Goal: Communication & Community: Answer question/provide support

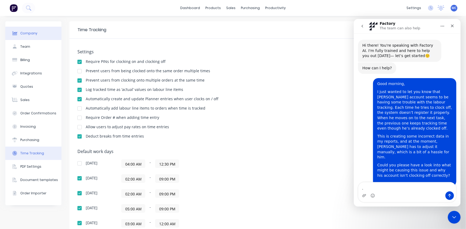
scroll to position [377, 0]
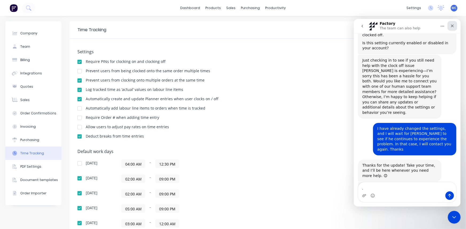
click at [453, 25] on icon "Close" at bounding box center [451, 25] width 3 height 3
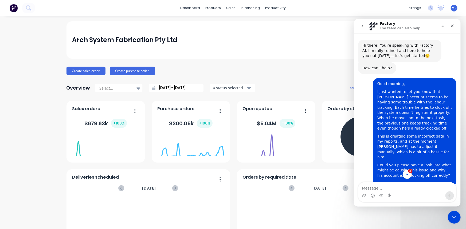
scroll to position [1, 0]
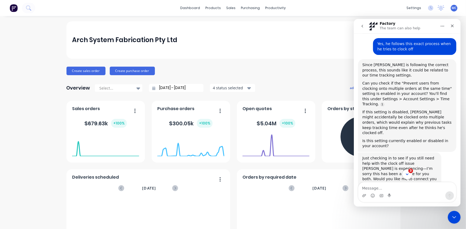
click at [405, 170] on button "3" at bounding box center [407, 174] width 10 height 10
click at [407, 173] on icon "Scroll to bottom" at bounding box center [406, 174] width 3 height 2
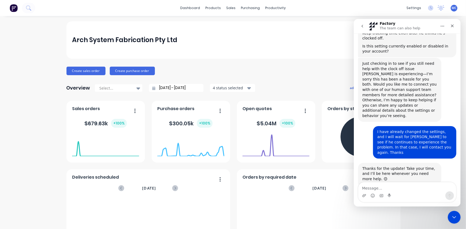
scroll to position [377, 0]
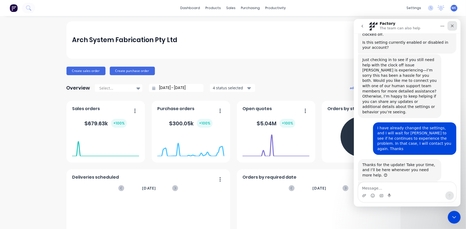
click at [451, 24] on icon "Close" at bounding box center [452, 25] width 4 height 4
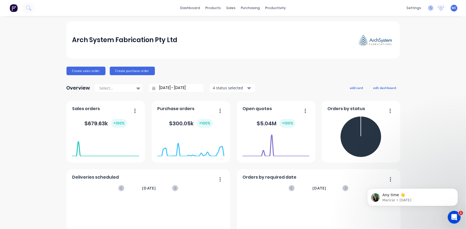
click at [429, 8] on icon at bounding box center [430, 7] width 5 height 5
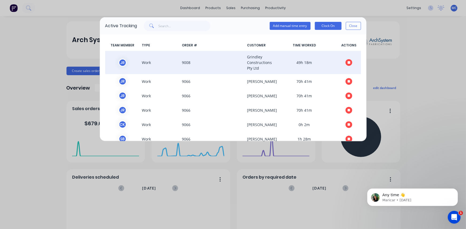
click at [345, 65] on button "button" at bounding box center [348, 62] width 7 height 7
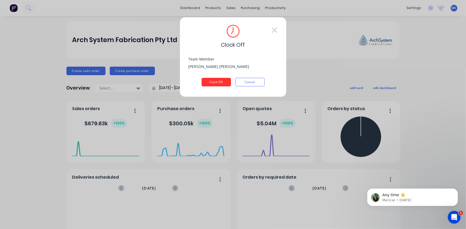
click at [219, 84] on button "Clock Off" at bounding box center [215, 82] width 29 height 9
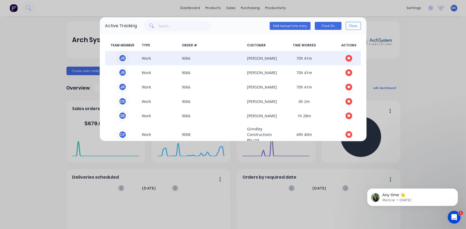
click at [347, 58] on icon "button" at bounding box center [348, 58] width 3 height 3
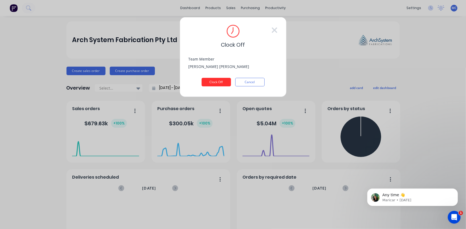
click at [216, 82] on button "Clock Off" at bounding box center [215, 82] width 29 height 9
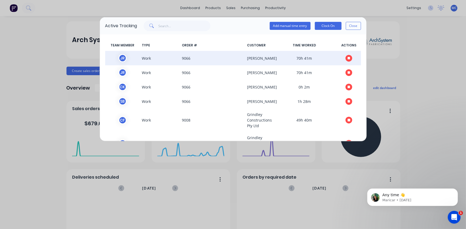
click at [347, 58] on icon "button" at bounding box center [348, 58] width 3 height 3
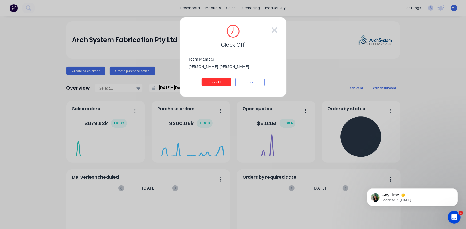
click at [213, 81] on button "Clock Off" at bounding box center [215, 82] width 29 height 9
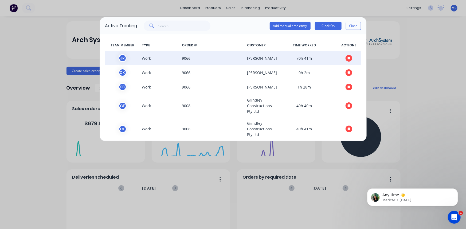
click at [347, 58] on icon "button" at bounding box center [348, 58] width 3 height 3
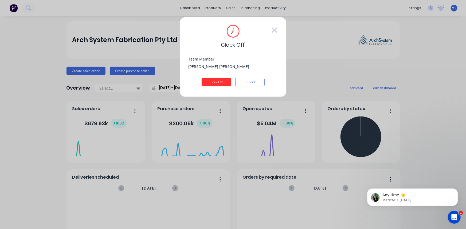
click at [216, 82] on button "Clock Off" at bounding box center [215, 82] width 29 height 9
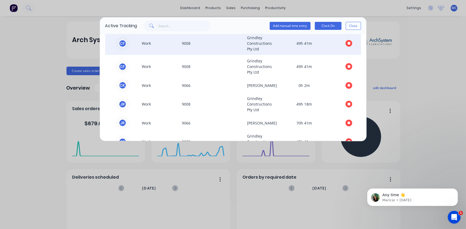
scroll to position [48, 0]
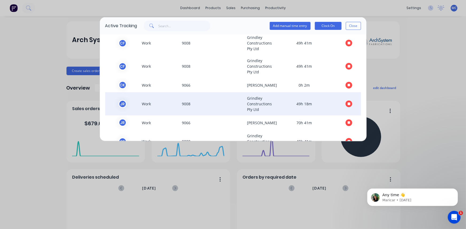
click at [347, 104] on icon "button" at bounding box center [348, 104] width 3 height 3
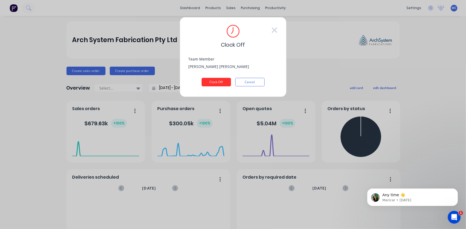
click at [217, 78] on button "Clock Off" at bounding box center [215, 82] width 29 height 9
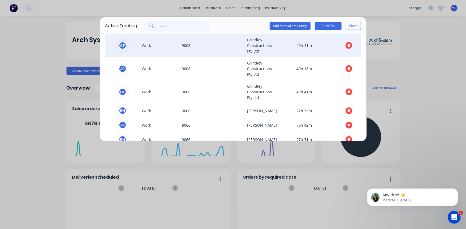
scroll to position [132, 0]
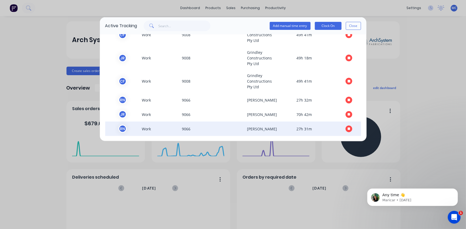
click at [347, 128] on button "button" at bounding box center [348, 129] width 7 height 7
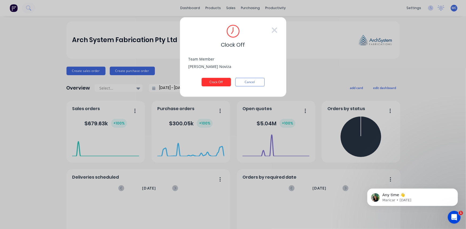
click at [220, 82] on button "Clock Off" at bounding box center [215, 82] width 29 height 9
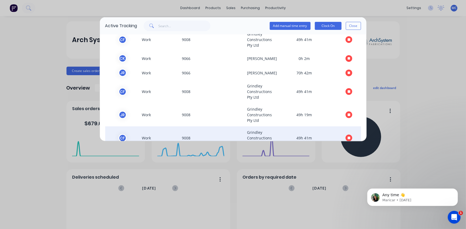
scroll to position [117, 0]
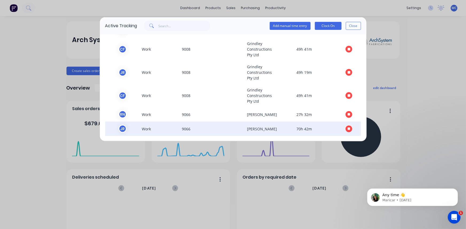
click at [347, 129] on icon "button" at bounding box center [348, 129] width 3 height 3
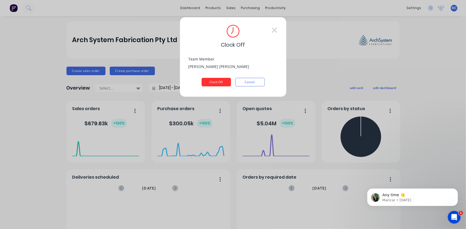
click at [215, 80] on button "Clock Off" at bounding box center [215, 82] width 29 height 9
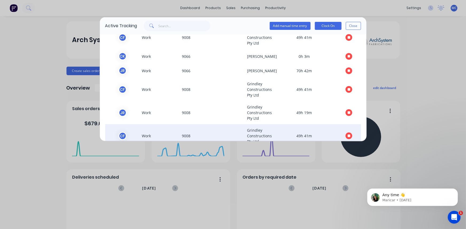
scroll to position [103, 0]
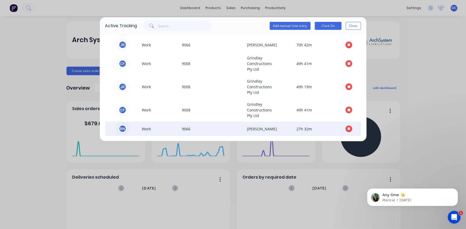
click at [347, 129] on icon "button" at bounding box center [348, 129] width 3 height 3
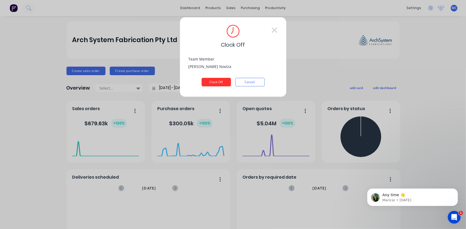
click at [218, 82] on button "Clock Off" at bounding box center [215, 82] width 29 height 9
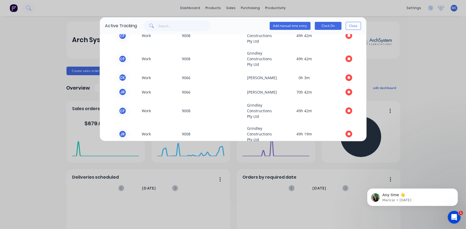
scroll to position [89, 0]
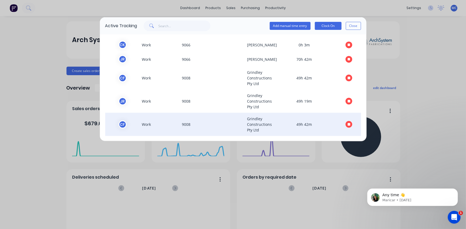
click at [345, 124] on button "button" at bounding box center [348, 124] width 7 height 7
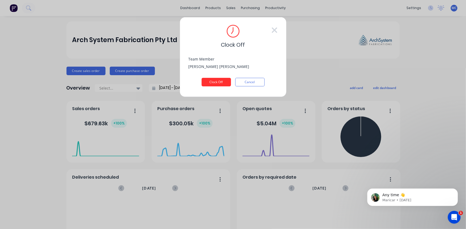
click at [216, 81] on button "Clock Off" at bounding box center [215, 82] width 29 height 9
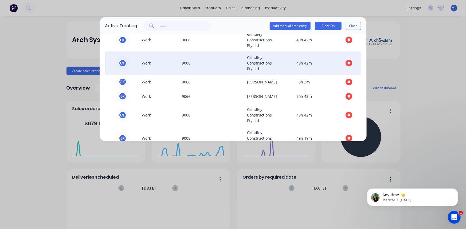
scroll to position [65, 0]
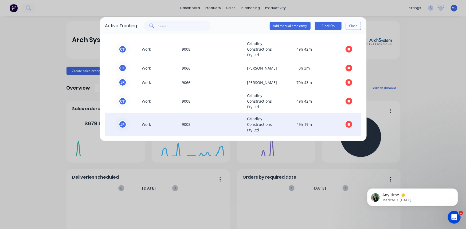
click at [347, 124] on icon "button" at bounding box center [348, 124] width 3 height 3
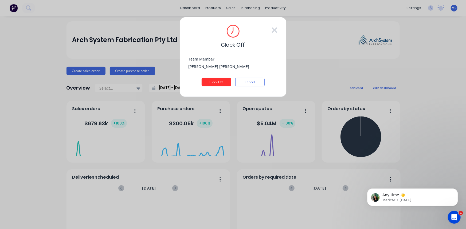
click at [216, 80] on button "Clock Off" at bounding box center [215, 82] width 29 height 9
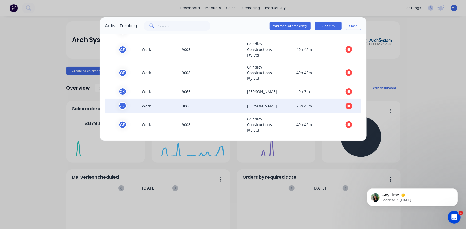
scroll to position [42, 0]
click at [347, 105] on icon "button" at bounding box center [348, 105] width 3 height 3
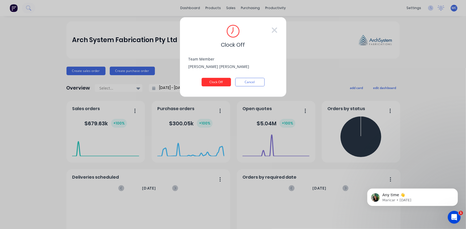
click at [221, 84] on button "Clock Off" at bounding box center [215, 82] width 29 height 9
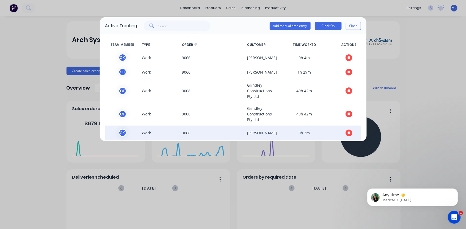
scroll to position [0, 0]
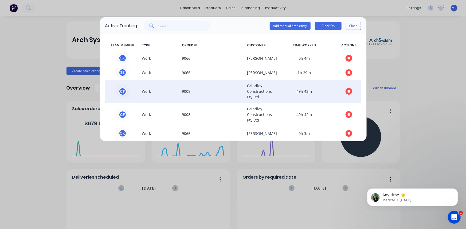
click at [347, 91] on icon "button" at bounding box center [348, 91] width 3 height 3
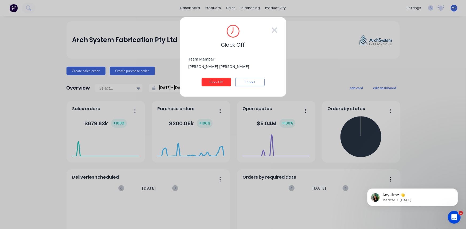
click at [219, 82] on button "Clock Off" at bounding box center [215, 82] width 29 height 9
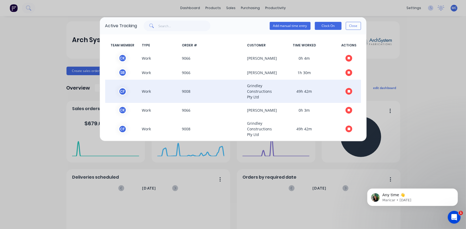
click at [347, 93] on icon "button" at bounding box center [348, 91] width 3 height 3
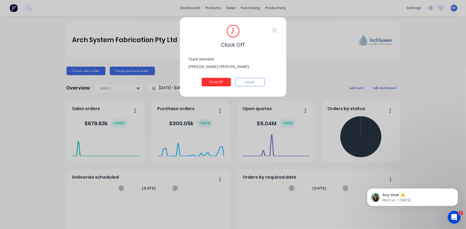
drag, startPoint x: 218, startPoint y: 83, endPoint x: 219, endPoint y: 86, distance: 3.1
click at [219, 84] on button "Clock Off" at bounding box center [215, 82] width 29 height 9
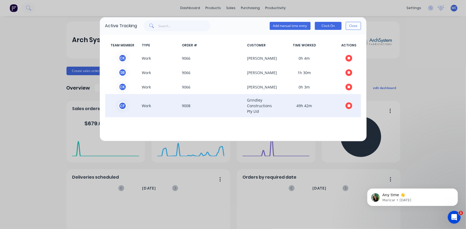
click at [348, 105] on button "button" at bounding box center [348, 105] width 7 height 7
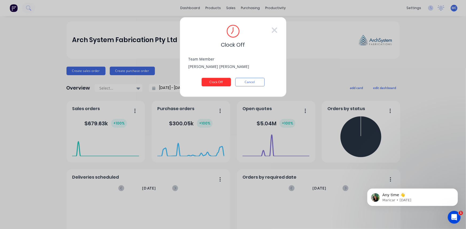
click at [204, 85] on button "Clock Off" at bounding box center [215, 82] width 29 height 9
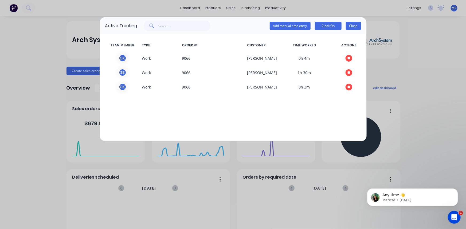
click at [357, 26] on button "Close" at bounding box center [353, 26] width 15 height 8
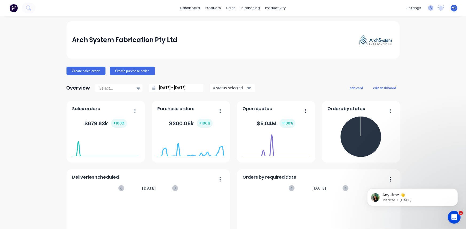
click at [430, 8] on icon at bounding box center [431, 7] width 2 height 3
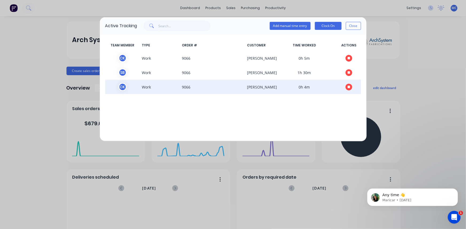
click at [350, 86] on button "button" at bounding box center [348, 87] width 7 height 7
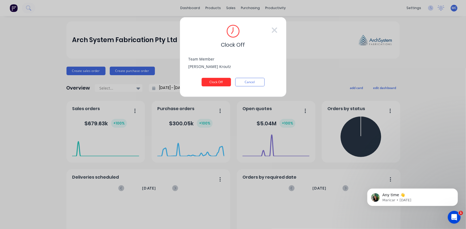
click at [205, 81] on button "Clock Off" at bounding box center [215, 82] width 29 height 9
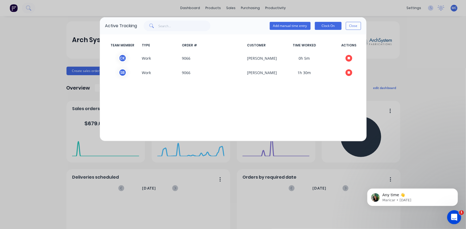
click at [449, 214] on div "Open Intercom Messenger" at bounding box center [453, 217] width 18 height 18
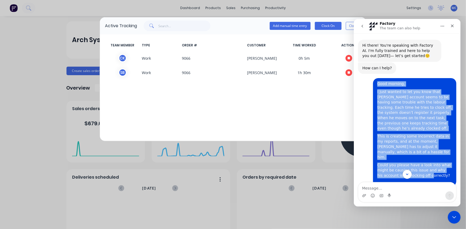
drag, startPoint x: 374, startPoint y: 84, endPoint x: 418, endPoint y: 167, distance: 94.8
click at [418, 167] on div "Good morning, I just wanted to let you know that [PERSON_NAME] account seems to…" at bounding box center [414, 132] width 83 height 109
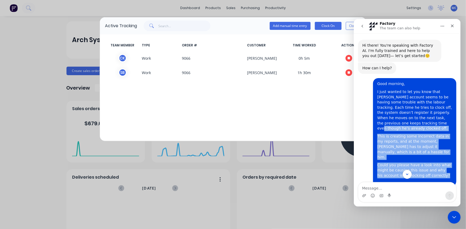
drag, startPoint x: 433, startPoint y: 166, endPoint x: 386, endPoint y: 119, distance: 66.6
click at [386, 121] on div "Good morning, I just wanted to let you know that [PERSON_NAME] account seems to…" at bounding box center [414, 132] width 75 height 102
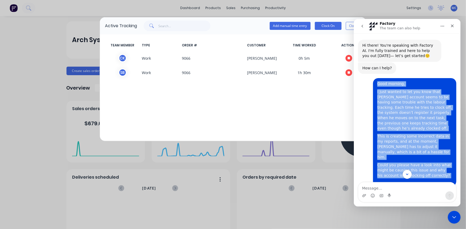
drag, startPoint x: 375, startPoint y: 84, endPoint x: 434, endPoint y: 172, distance: 105.8
click at [434, 172] on div "Hi there! You're speaking with Factory AI. I'm fully trained and here to help y…" at bounding box center [406, 110] width 107 height 154
copy div "Lore ipsumdo, S amet consec ad eli sed doei temp Incidid’u laboree dolor ma al …"
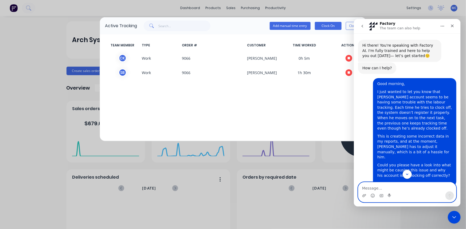
click at [369, 182] on textarea "Message…" at bounding box center [407, 186] width 98 height 9
paste textarea "Lore ipsumdo, S amet consec ad eli sed doei temp Incidid’u laboree dolor ma al …"
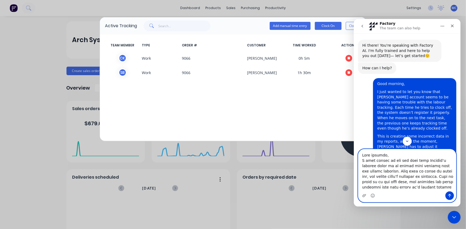
drag, startPoint x: 417, startPoint y: 161, endPoint x: 359, endPoint y: 159, distance: 58.5
click at [359, 159] on textarea "Message…" at bounding box center [407, 170] width 98 height 42
click at [391, 160] on textarea "Message…" at bounding box center [407, 170] width 98 height 42
click at [410, 160] on textarea "Message…" at bounding box center [407, 170] width 98 height 42
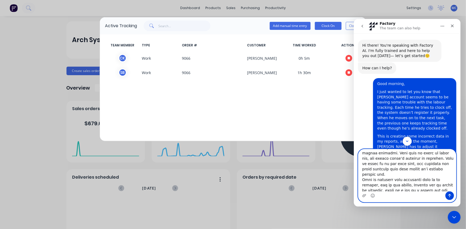
scroll to position [24, 0]
drag, startPoint x: 426, startPoint y: 158, endPoint x: 431, endPoint y: 172, distance: 14.8
click at [431, 172] on textarea "Message…" at bounding box center [407, 170] width 98 height 42
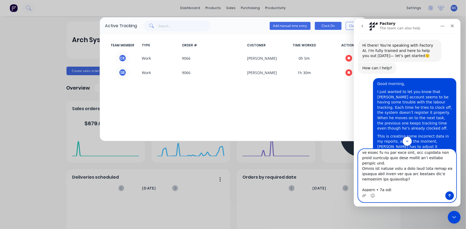
scroll to position [8, 0]
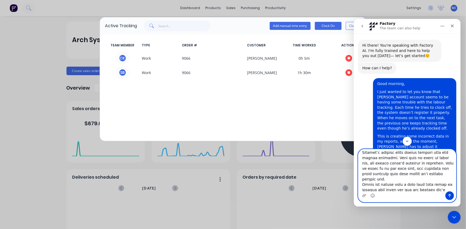
click at [396, 189] on textarea "Message…" at bounding box center [407, 170] width 98 height 42
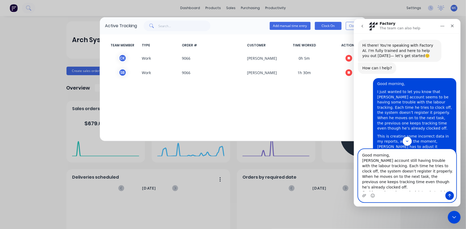
drag, startPoint x: 391, startPoint y: 189, endPoint x: 706, endPoint y: 158, distance: 316.2
click at [353, 133] on html "Factory The team can also help Hi there! You're speaking with Factory AI. I'm f…" at bounding box center [406, 113] width 107 height 188
paste textarea "Subject: Issue with [PERSON_NAME] Labour Tracking Account Good morning, [PERSON…"
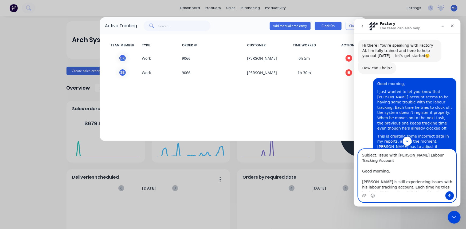
drag, startPoint x: 361, startPoint y: 166, endPoint x: 356, endPoint y: 149, distance: 17.7
click at [356, 151] on div "Subject: Issue with [PERSON_NAME] Labour Tracking Account Good morning, [PERSON…" at bounding box center [406, 175] width 107 height 53
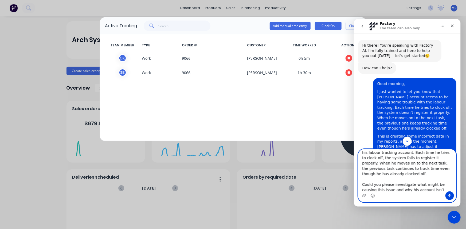
scroll to position [36, 0]
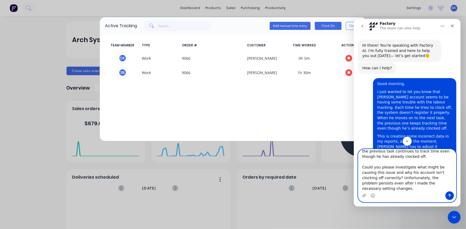
drag, startPoint x: 387, startPoint y: 189, endPoint x: 359, endPoint y: 184, distance: 29.1
click at [359, 184] on textarea "Good morning, [PERSON_NAME] is still experiencing issues with his labour tracki…" at bounding box center [407, 170] width 98 height 42
type textarea "Good morning, [PERSON_NAME] is still experiencing issues with his labour tracki…"
click at [449, 195] on icon "Send a message…" at bounding box center [449, 195] width 4 height 4
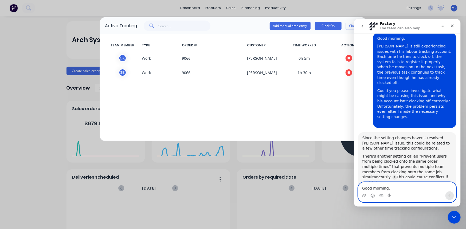
scroll to position [584, 0]
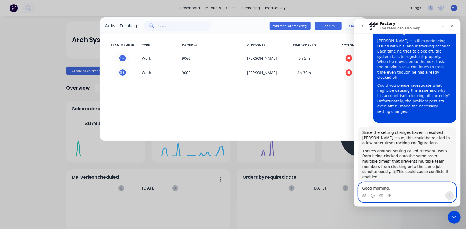
click at [389, 186] on textarea "Good morning, [PERSON_NAME] is still experiencing issues with his labour tracki…" at bounding box center [407, 186] width 98 height 9
type textarea "c"
drag, startPoint x: 436, startPoint y: 189, endPoint x: 324, endPoint y: 191, distance: 112.6
click at [353, 191] on html "Factory The team can also help Hi there! You're speaking with Factory AI. I'm f…" at bounding box center [406, 113] width 107 height 188
click at [366, 187] on textarea "Does not working with the setting changes" at bounding box center [407, 186] width 98 height 9
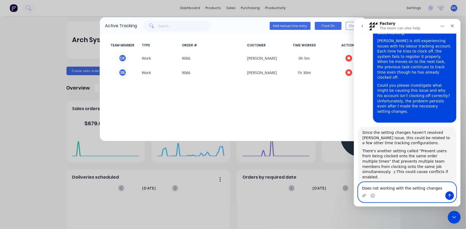
click at [361, 187] on textarea "Does not working with the setting changes" at bounding box center [407, 186] width 98 height 9
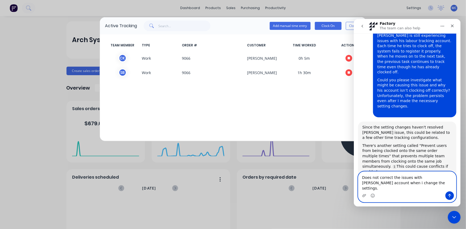
drag, startPoint x: 401, startPoint y: 190, endPoint x: 357, endPoint y: 181, distance: 45.0
click at [357, 181] on div "Does not correct the issues with [PERSON_NAME] account when i change the settin…" at bounding box center [406, 186] width 107 height 31
paste textarea "The issues with [PERSON_NAME] account are not resolved when I change the settin…"
type textarea "The issues with [PERSON_NAME] account are not resolved when I change the settin…"
click at [449, 195] on icon "Send a message…" at bounding box center [449, 195] width 3 height 3
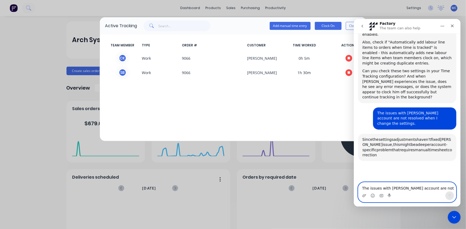
scroll to position [728, 0]
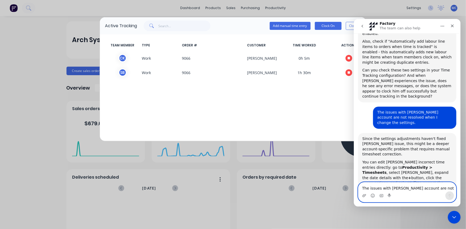
click at [383, 185] on textarea "The issues with [PERSON_NAME] account are not resolved when I change the settin…" at bounding box center [407, 186] width 98 height 9
click at [362, 187] on textarea "i would like to talk to a person please" at bounding box center [407, 186] width 98 height 9
drag, startPoint x: 426, startPoint y: 187, endPoint x: 659, endPoint y: 206, distance: 234.0
click at [353, 187] on html "Factory The team can also help Hi there! You're speaking with Factory AI. I'm f…" at bounding box center [406, 113] width 107 height 188
paste textarea "speak with a person, please."
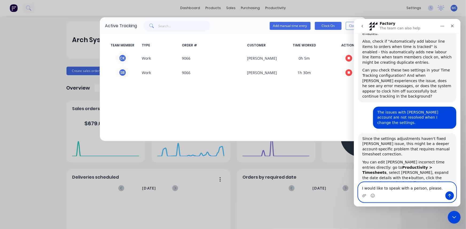
type textarea "I would like to speak with a person, please."
click at [451, 195] on icon "Send a message…" at bounding box center [449, 195] width 4 height 4
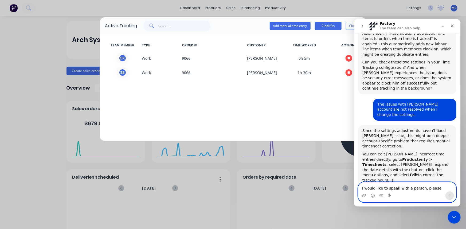
scroll to position [745, 0]
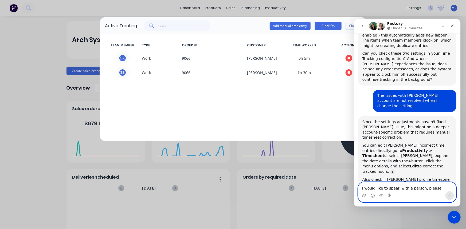
click at [383, 187] on textarea "I would like to speak with a person, please." at bounding box center [407, 186] width 98 height 9
type textarea "thanks"
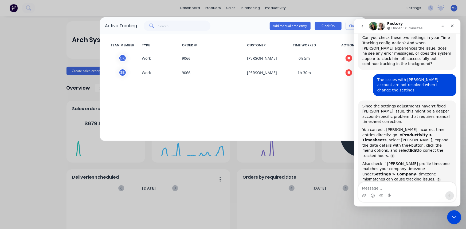
click at [450, 216] on icon "Close Intercom Messenger" at bounding box center [453, 216] width 6 height 6
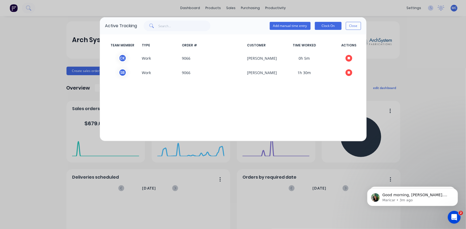
scroll to position [805, 0]
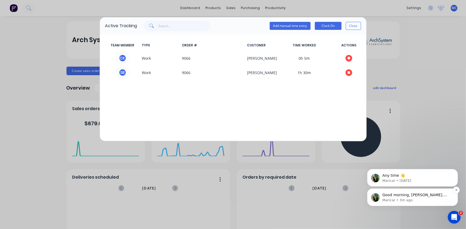
click at [406, 199] on p "Maricar • 3m ago" at bounding box center [416, 200] width 69 height 5
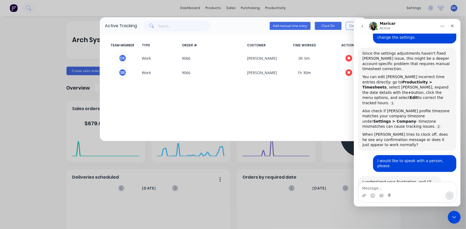
scroll to position [813, 0]
click at [386, 185] on textarea "Message…" at bounding box center [407, 186] width 98 height 9
type textarea "Thanks :)"
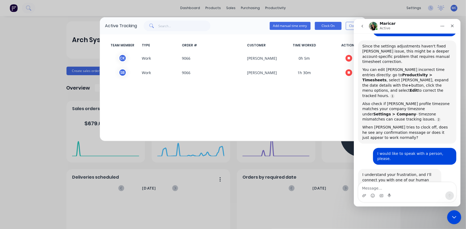
click at [451, 213] on icon "Close Intercom Messenger" at bounding box center [453, 216] width 6 height 6
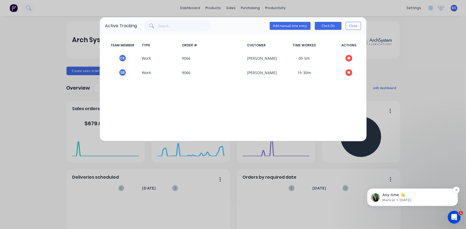
click at [420, 198] on p "Maricar • [DATE]" at bounding box center [416, 200] width 69 height 5
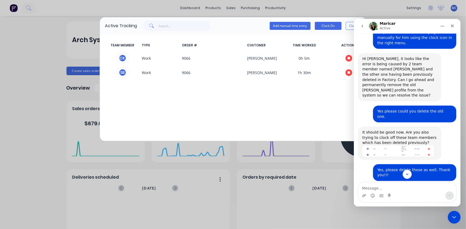
scroll to position [211, 0]
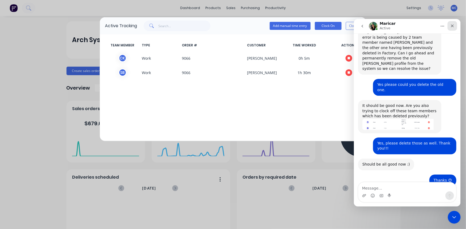
drag, startPoint x: 452, startPoint y: 23, endPoint x: 796, endPoint y: 45, distance: 344.7
click at [452, 23] on icon "Close" at bounding box center [452, 25] width 4 height 4
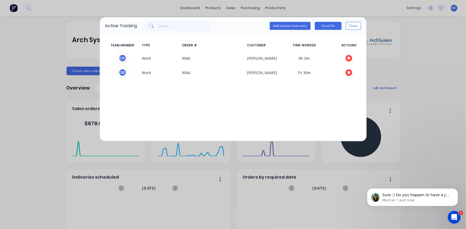
scroll to position [0, 0]
click at [351, 25] on button "Close" at bounding box center [353, 26] width 15 height 8
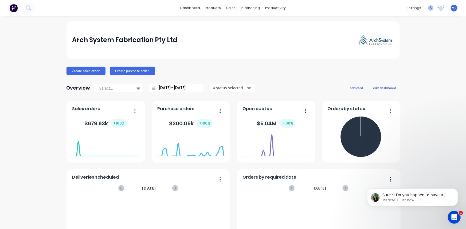
click at [428, 9] on icon at bounding box center [430, 7] width 5 height 5
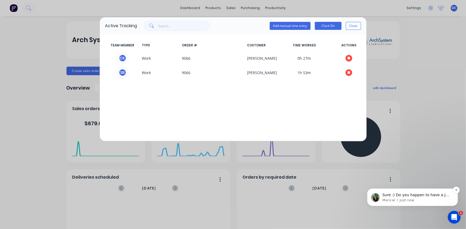
click at [430, 195] on span "Sure :) Do you happen to have a Job or Order number we can look into where the …" at bounding box center [416, 206] width 68 height 26
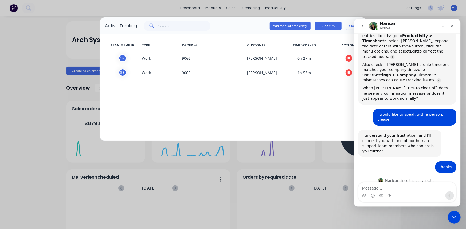
scroll to position [861, 0]
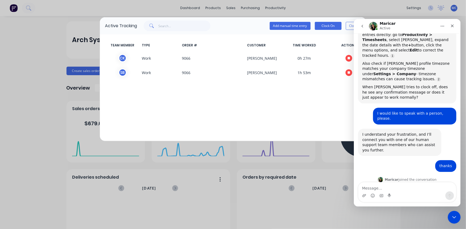
click at [397, 8] on div "Active Tracking Add manual time entry Clock On Close TEAM MEMBER TYPE ORDER # C…" at bounding box center [233, 114] width 466 height 229
click at [273, 7] on div "Active Tracking Add manual time entry Clock On Close TEAM MEMBER TYPE ORDER # C…" at bounding box center [233, 114] width 466 height 229
click at [454, 217] on icon "Close Intercom Messenger" at bounding box center [453, 216] width 6 height 6
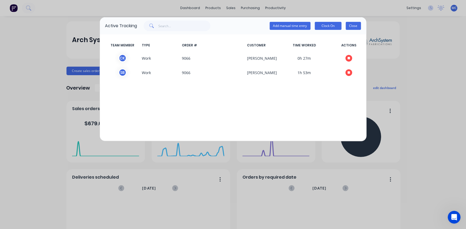
click at [351, 24] on button "Close" at bounding box center [353, 26] width 15 height 8
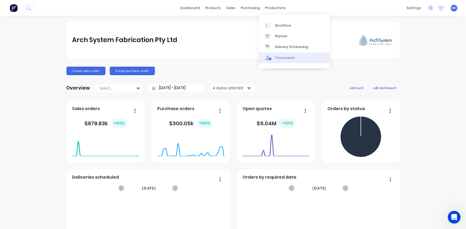
click at [279, 56] on div "Timesheets" at bounding box center [285, 58] width 20 height 5
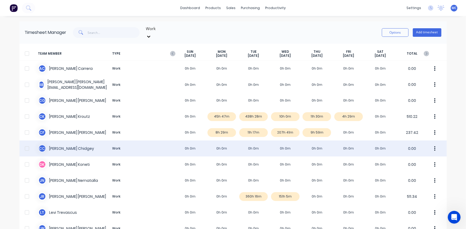
drag, startPoint x: 25, startPoint y: 128, endPoint x: 24, endPoint y: 137, distance: 8.6
click at [25, 128] on div at bounding box center [27, 132] width 11 height 11
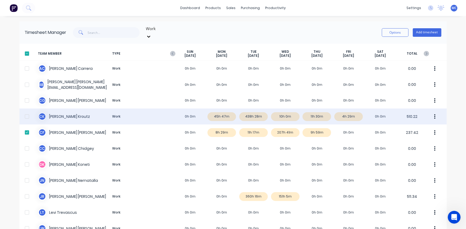
click at [26, 112] on div at bounding box center [27, 116] width 11 height 11
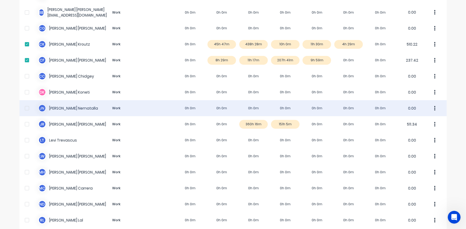
scroll to position [73, 0]
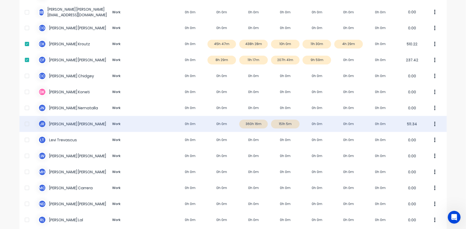
click at [26, 119] on div at bounding box center [27, 124] width 11 height 11
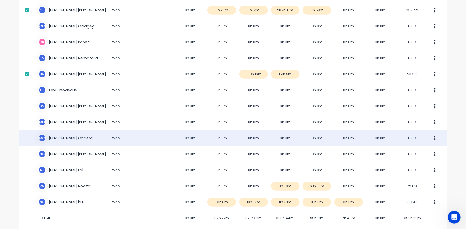
scroll to position [123, 0]
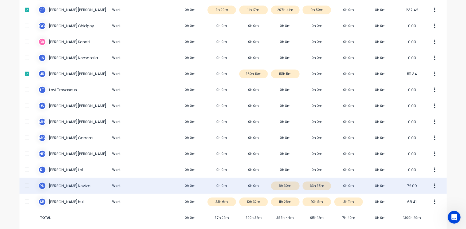
click at [23, 181] on div at bounding box center [27, 186] width 11 height 11
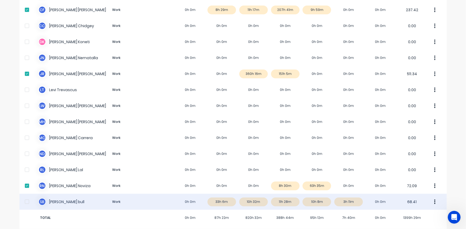
click at [24, 197] on div at bounding box center [27, 202] width 11 height 11
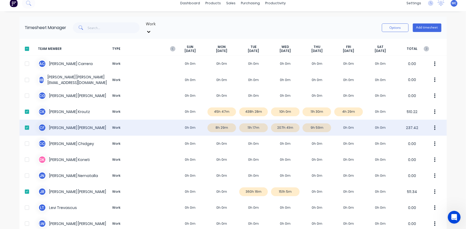
scroll to position [0, 0]
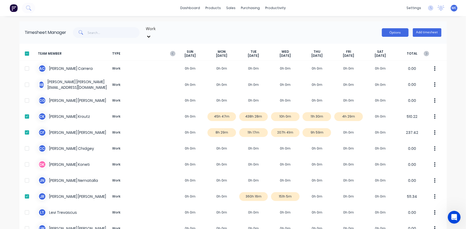
click at [389, 30] on button "Options" at bounding box center [395, 32] width 27 height 9
click at [389, 65] on div "Download" at bounding box center [382, 68] width 41 height 8
click at [453, 217] on icon "Open Intercom Messenger" at bounding box center [453, 217] width 4 height 4
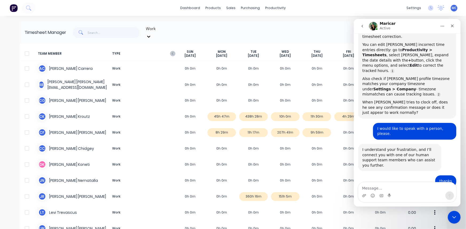
scroll to position [852, 0]
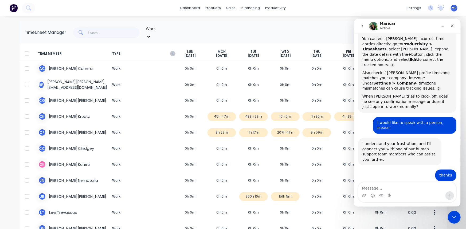
click at [384, 183] on textarea "Message…" at bounding box center [407, 186] width 98 height 9
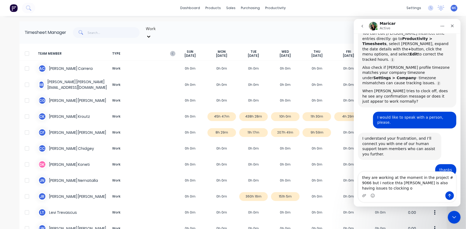
scroll to position [863, 0]
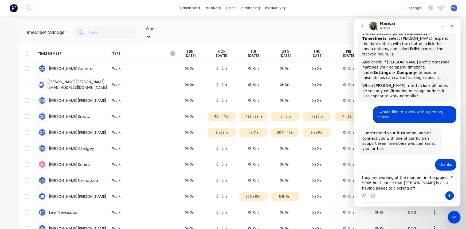
drag, startPoint x: 378, startPoint y: 187, endPoint x: 776, endPoint y: 235, distance: 400.2
click at [355, 170] on div "Hi there! You're speaking with Factory AI. I'm fully trained and here to help y…" at bounding box center [406, 119] width 107 height 173
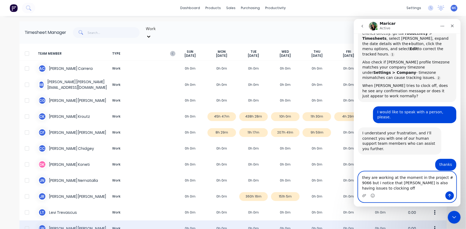
paste textarea "They are currently working on project #9066, but I noticed that [PERSON_NAME] i…"
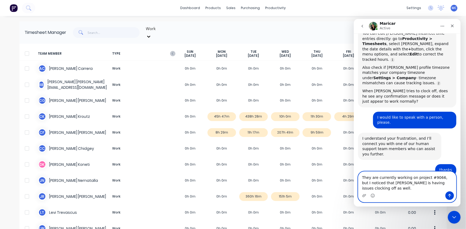
type textarea "They are currently working on project #9066, but I noticed that [PERSON_NAME] i…"
click at [449, 197] on icon "Send a message…" at bounding box center [449, 195] width 3 height 3
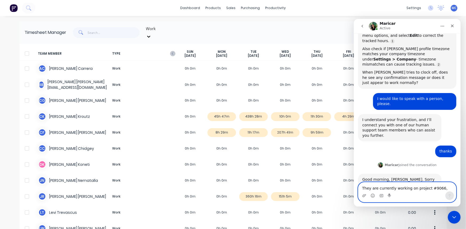
scroll to position [878, 0]
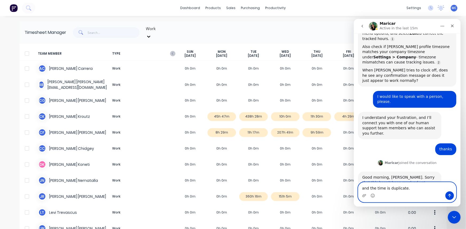
type textarea "and the time is duplicate."
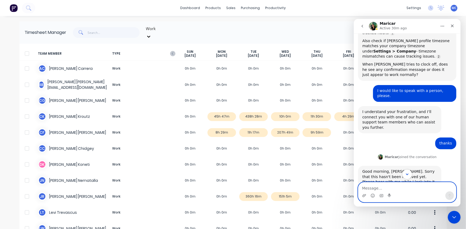
scroll to position [891, 0]
